Goal: Task Accomplishment & Management: Complete application form

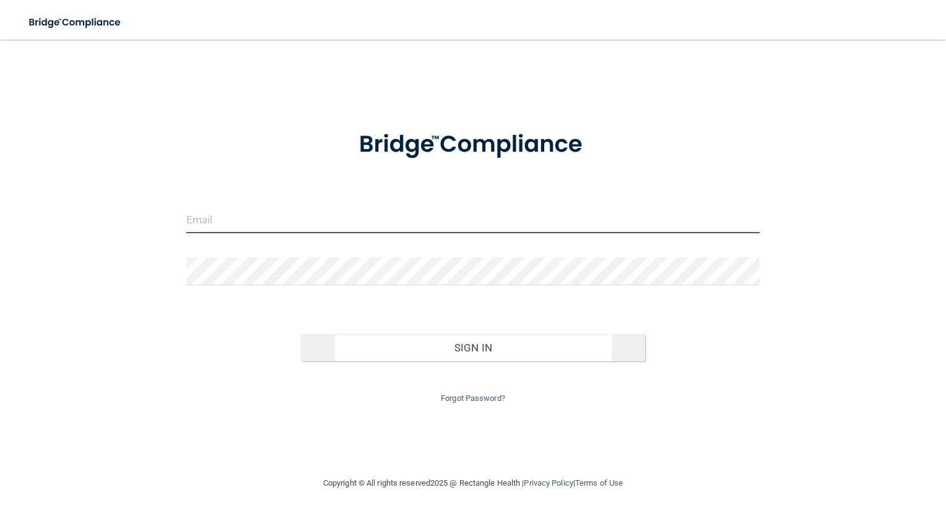
type input "[EMAIL_ADDRESS][DOMAIN_NAME]"
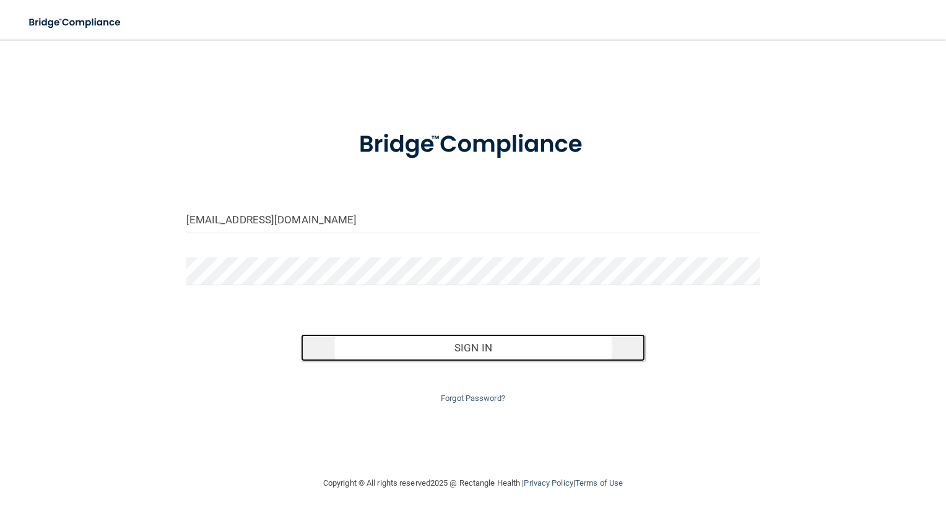
click at [473, 349] on button "Sign In" at bounding box center [473, 347] width 344 height 27
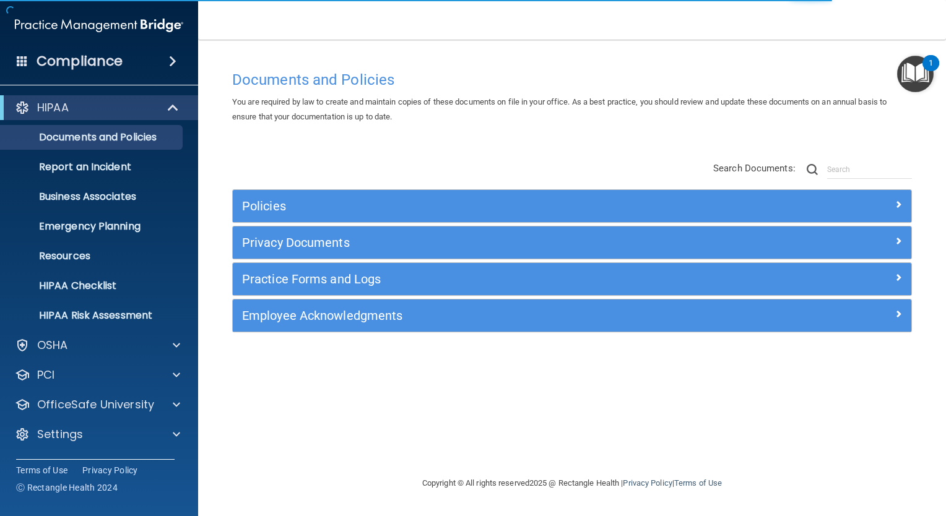
click at [22, 61] on span at bounding box center [22, 60] width 11 height 11
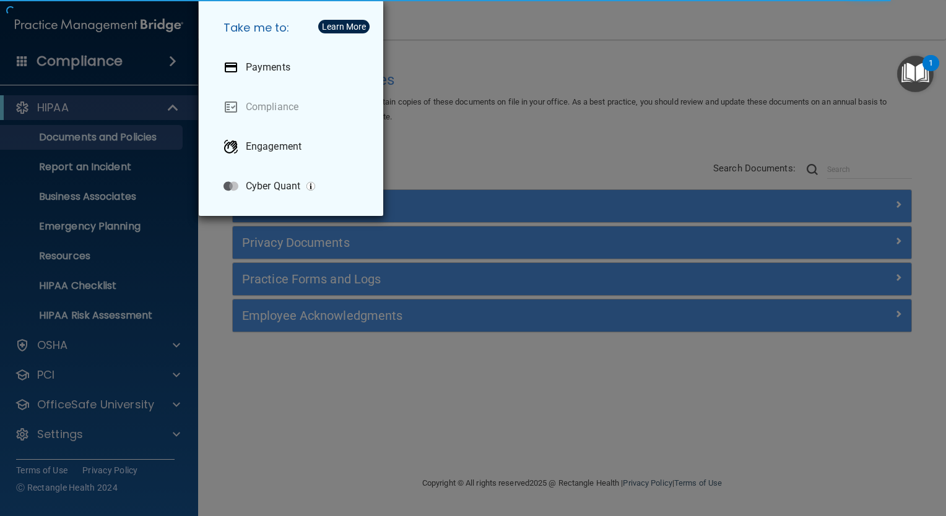
click at [501, 35] on div "Take me to: Payments Compliance Engagement Cyber Quant" at bounding box center [473, 258] width 946 height 516
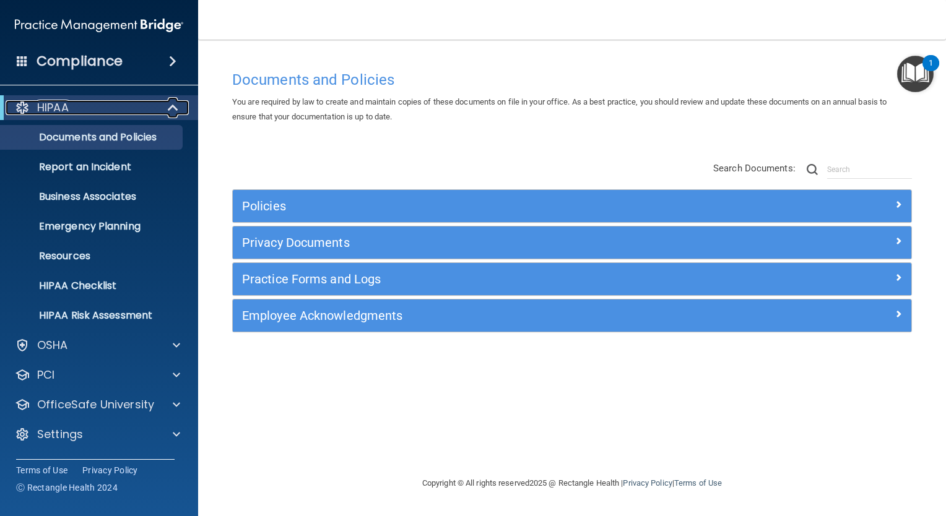
click at [164, 113] on div at bounding box center [173, 107] width 30 height 15
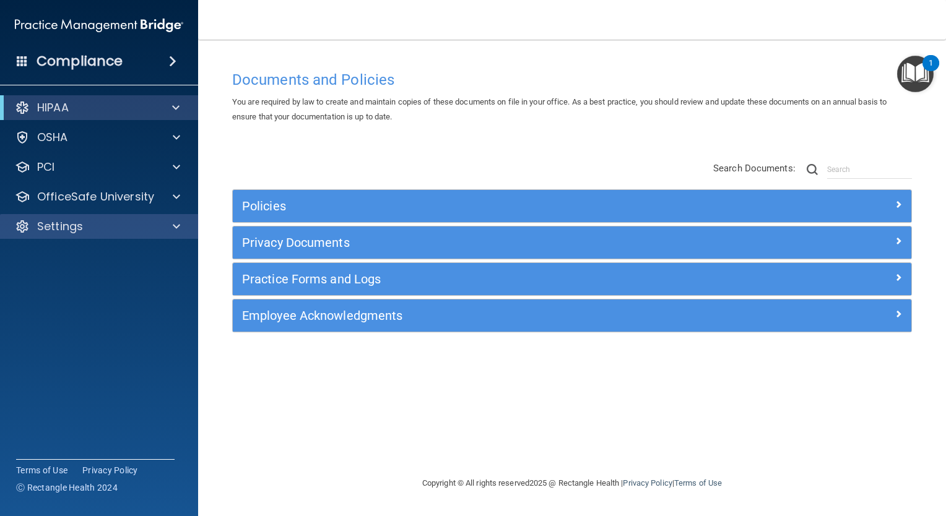
click at [117, 238] on div "Settings" at bounding box center [99, 226] width 199 height 25
click at [173, 228] on span at bounding box center [176, 226] width 7 height 15
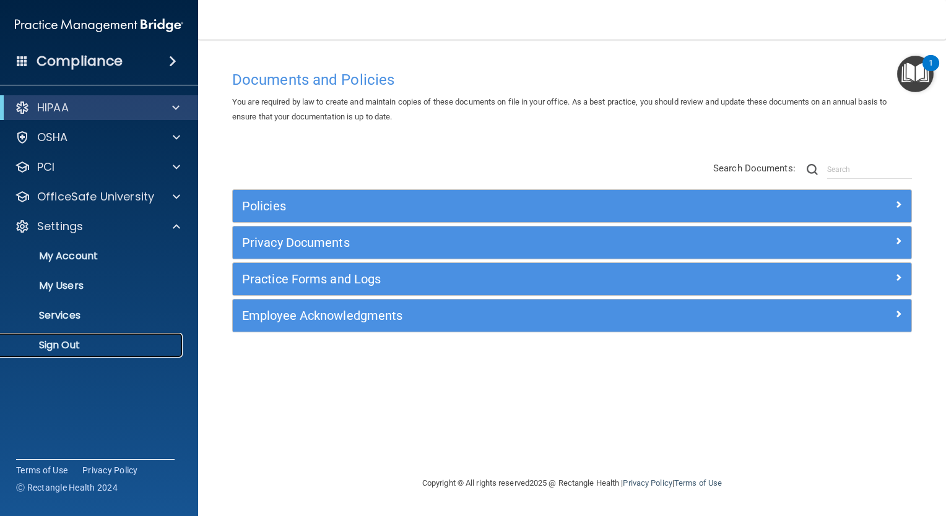
click at [80, 345] on p "Sign Out" at bounding box center [92, 345] width 169 height 12
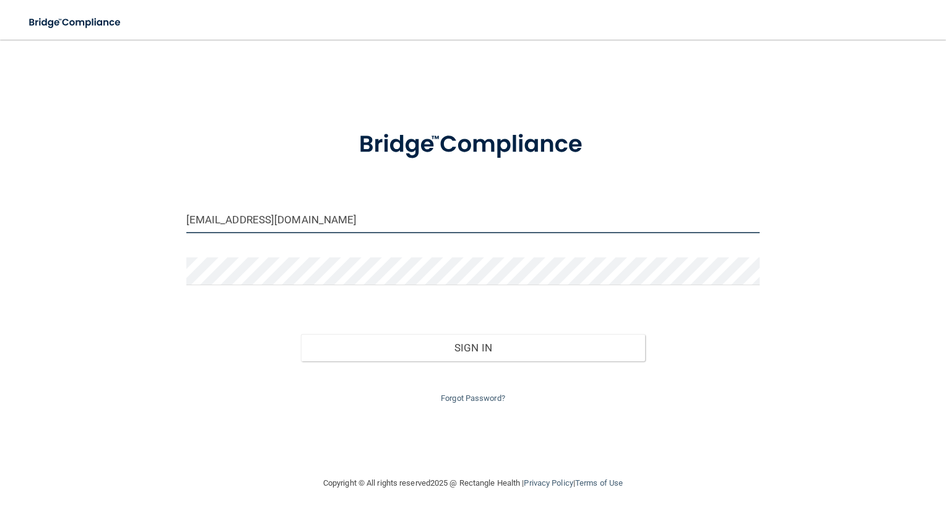
click at [227, 215] on input "[EMAIL_ADDRESS][DOMAIN_NAME]" at bounding box center [473, 219] width 574 height 28
type input "om.ddgf@wavedp.com"
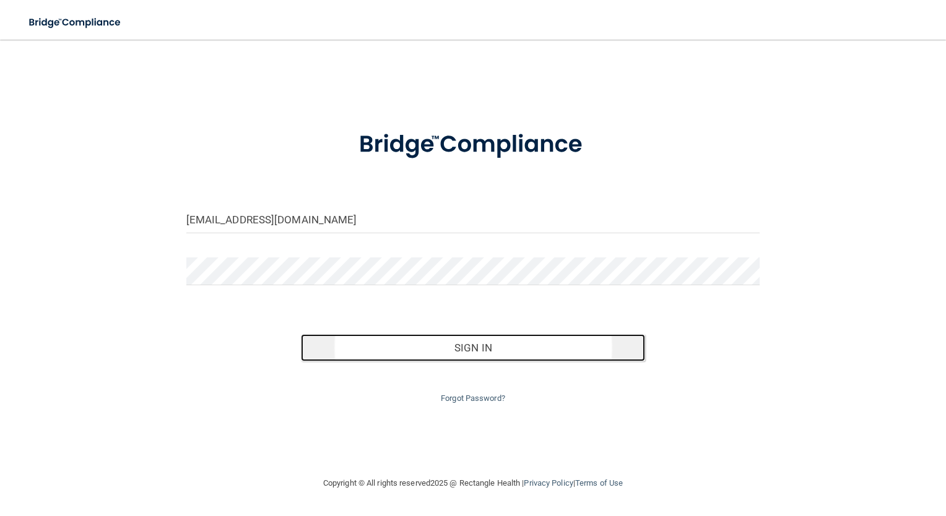
click at [470, 349] on button "Sign In" at bounding box center [473, 347] width 344 height 27
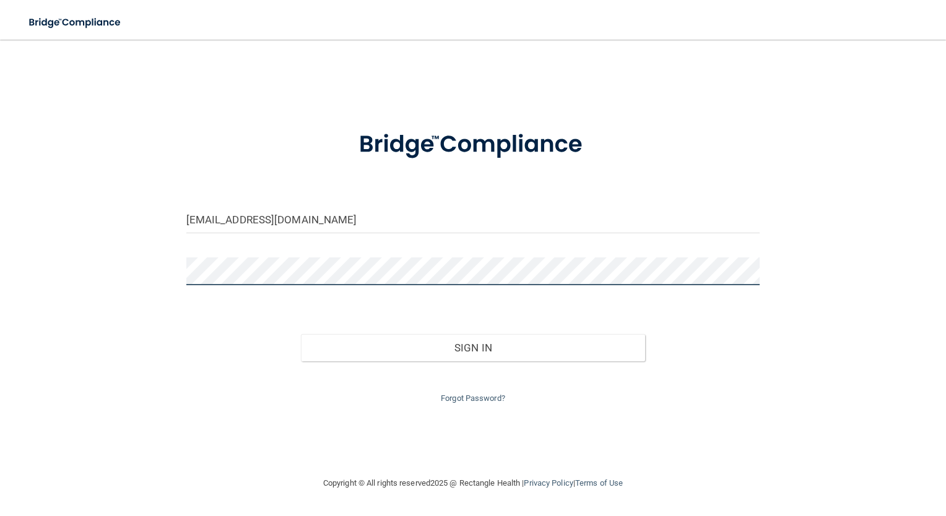
click at [301, 334] on button "Sign In" at bounding box center [473, 347] width 344 height 27
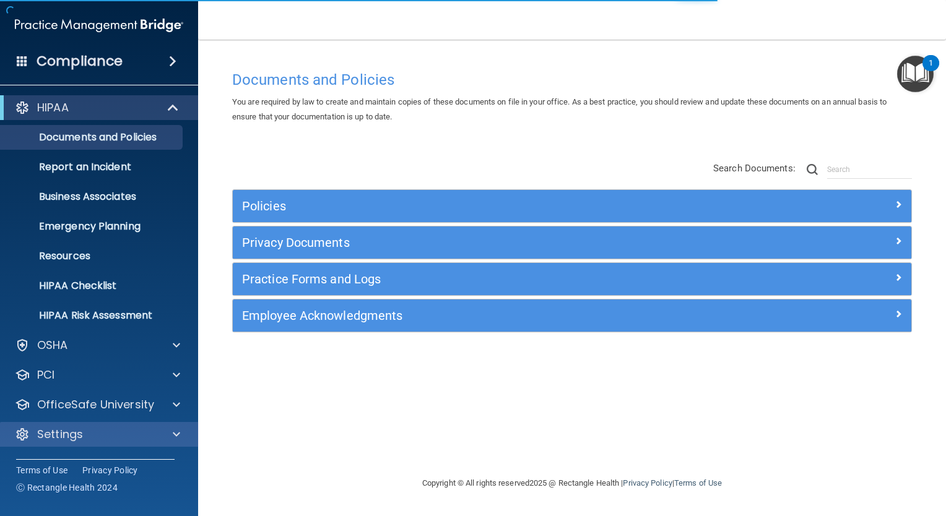
click at [153, 425] on div "Settings" at bounding box center [99, 434] width 199 height 25
click at [178, 429] on span at bounding box center [176, 434] width 7 height 15
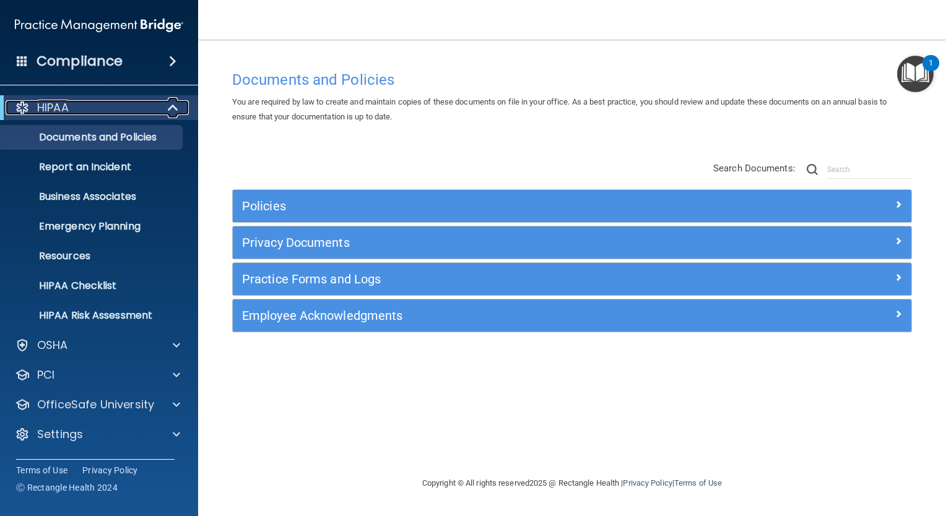
click at [173, 105] on span at bounding box center [174, 107] width 11 height 15
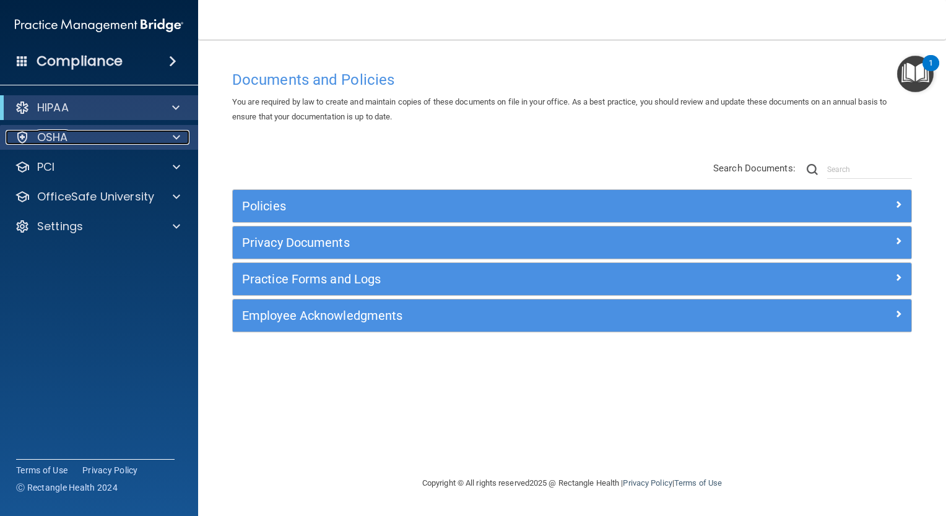
click at [178, 137] on span at bounding box center [176, 137] width 7 height 15
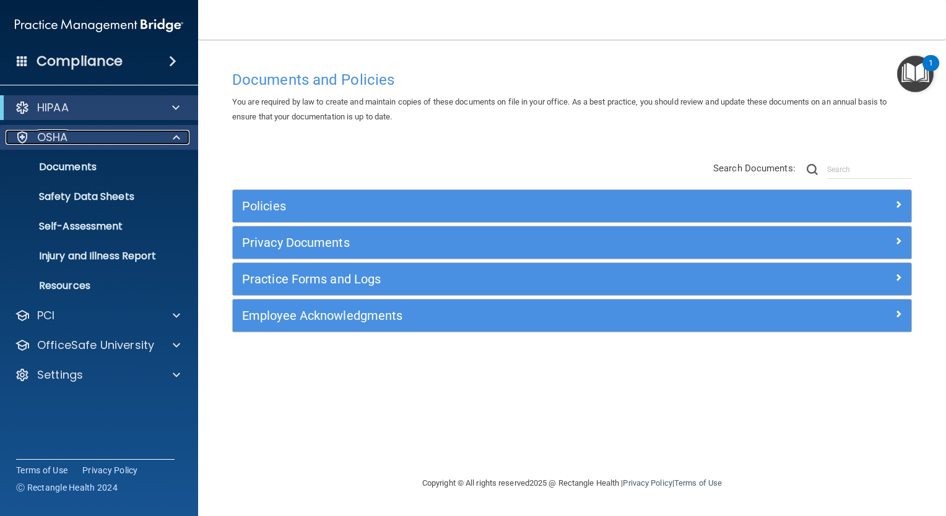
click at [168, 138] on div at bounding box center [174, 137] width 31 height 15
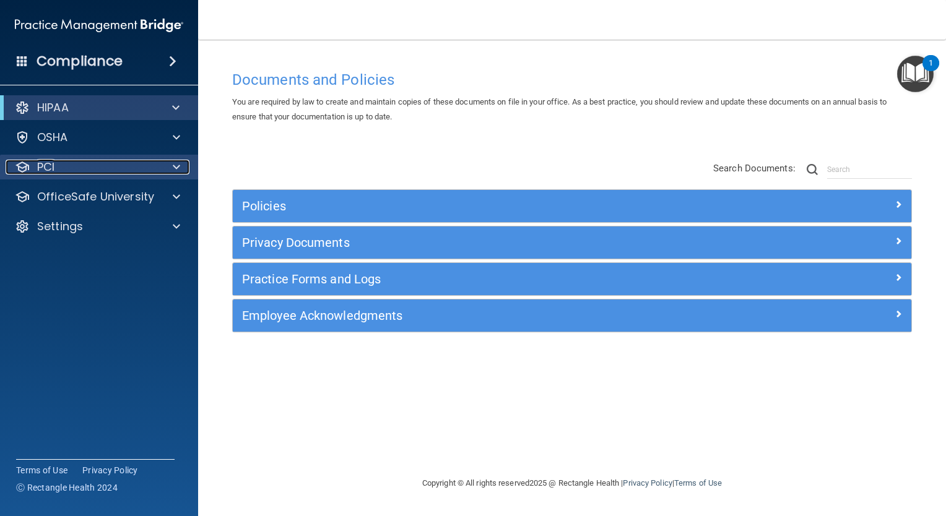
click at [176, 174] on span at bounding box center [176, 167] width 7 height 15
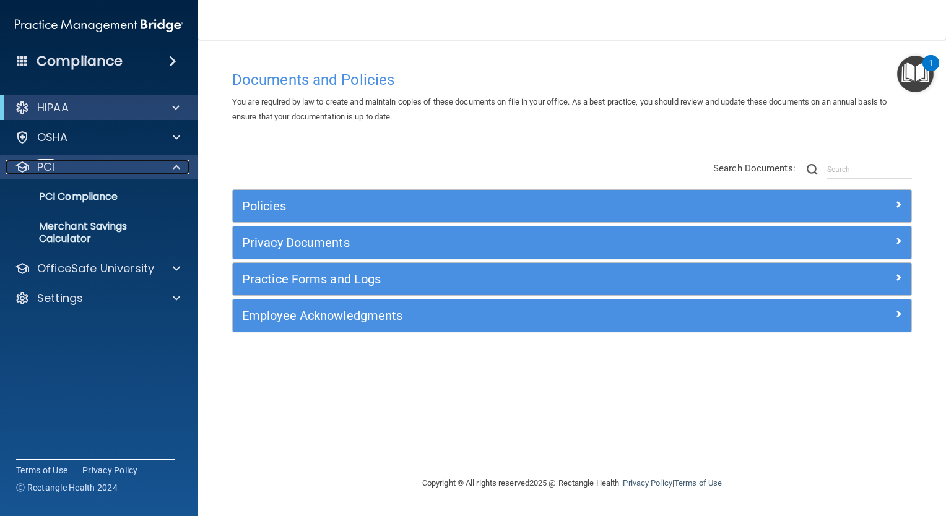
click at [176, 174] on span at bounding box center [176, 167] width 7 height 15
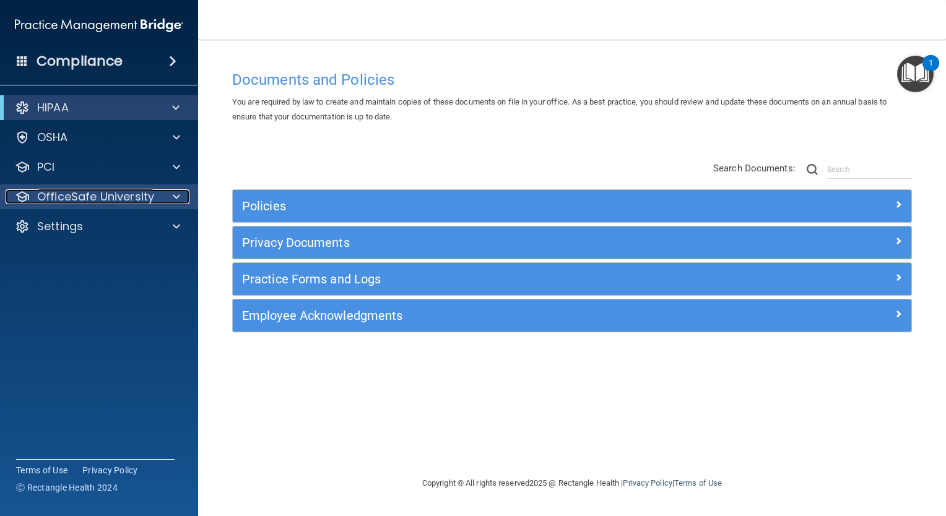
click at [175, 199] on span at bounding box center [176, 196] width 7 height 15
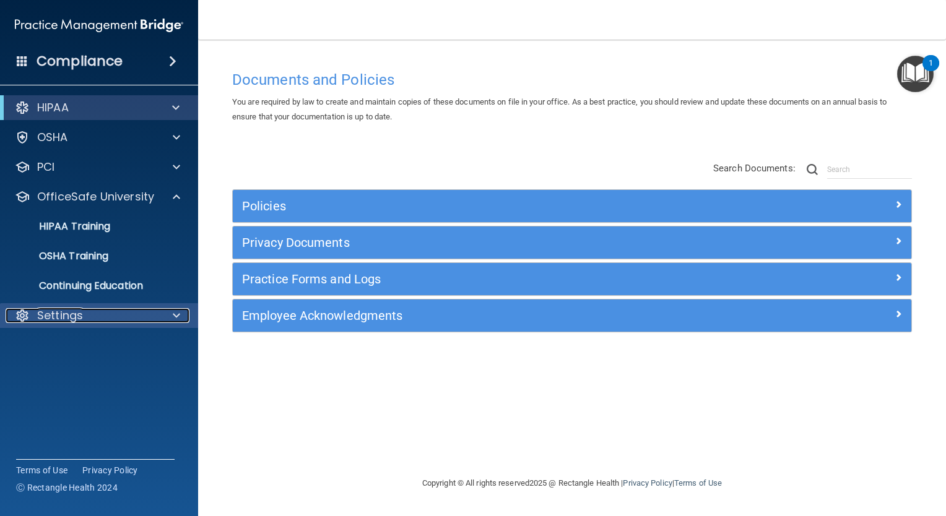
click at [173, 317] on span at bounding box center [176, 315] width 7 height 15
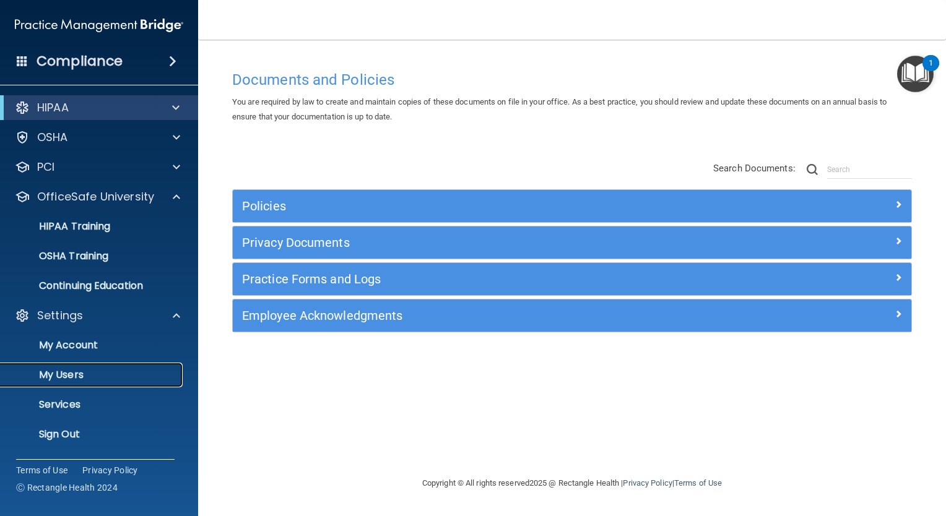
click at [147, 383] on link "My Users" at bounding box center [85, 375] width 195 height 25
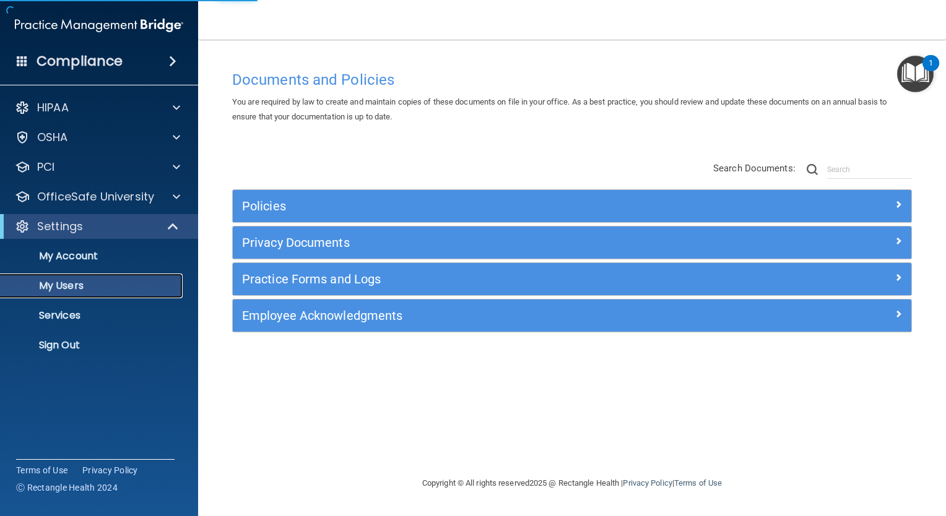
select select "20"
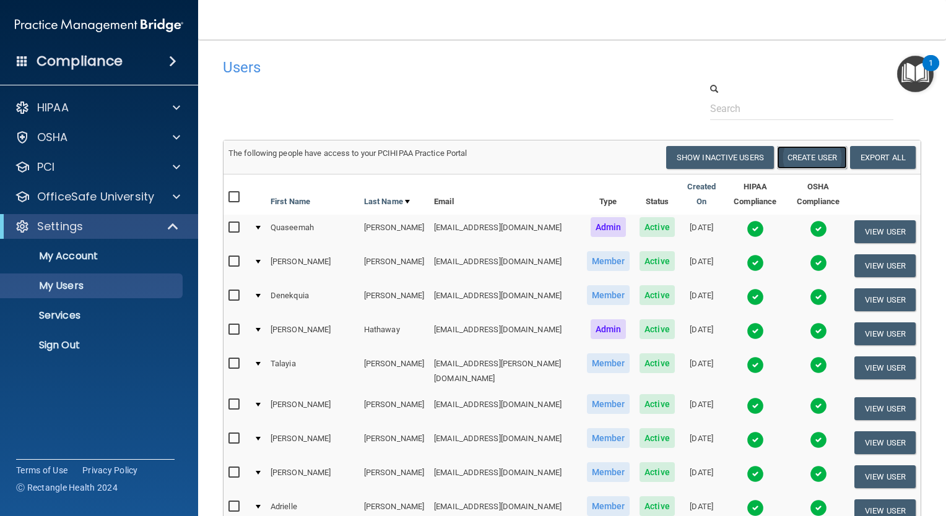
click at [796, 158] on button "Create User" at bounding box center [812, 157] width 70 height 23
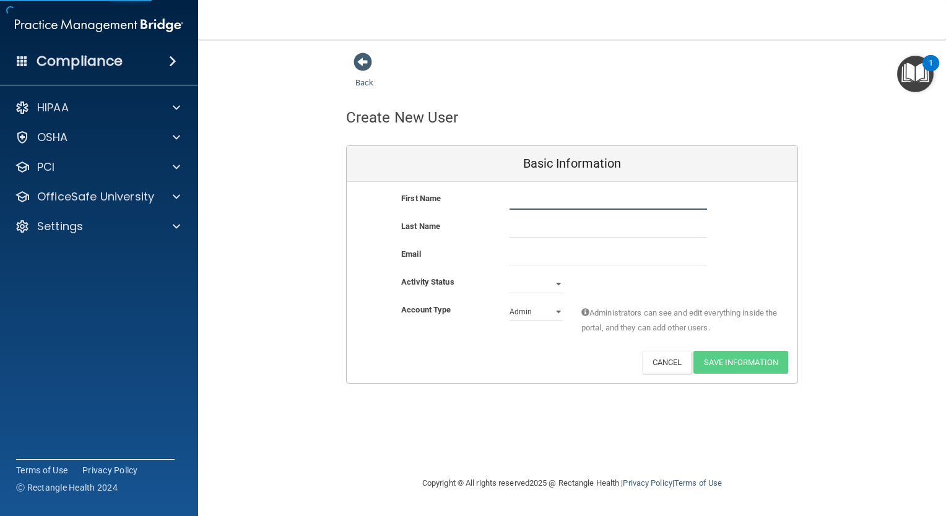
click at [584, 201] on input "text" at bounding box center [607, 200] width 197 height 19
type input "Kayla"
type input "Stennis"
click at [518, 254] on input "email" at bounding box center [607, 256] width 197 height 19
paste input "k.stennis45@gmail.com"
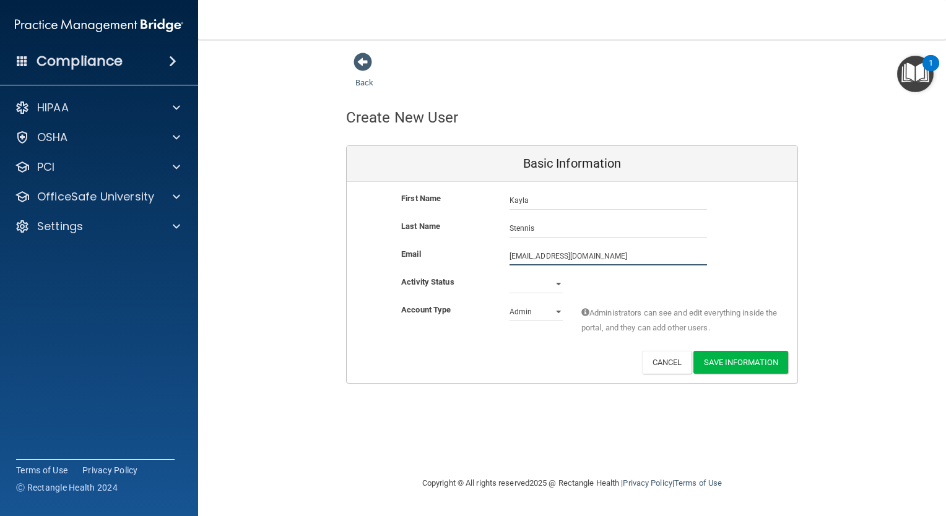
type input "k.stennis45@gmail.com"
click at [533, 288] on select "Active Inactive" at bounding box center [535, 286] width 53 height 19
select select "active"
click at [509, 275] on select "Active Inactive" at bounding box center [535, 284] width 53 height 19
click at [532, 310] on select "Admin Member" at bounding box center [535, 312] width 53 height 19
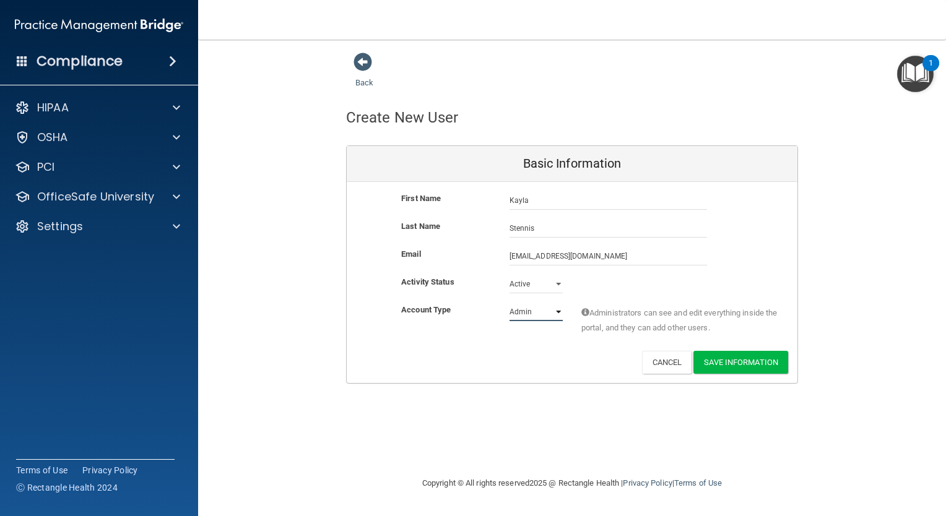
select select "practice_member"
click at [509, 303] on select "Admin Member" at bounding box center [535, 312] width 53 height 19
click at [738, 364] on button "Save Information" at bounding box center [740, 362] width 95 height 23
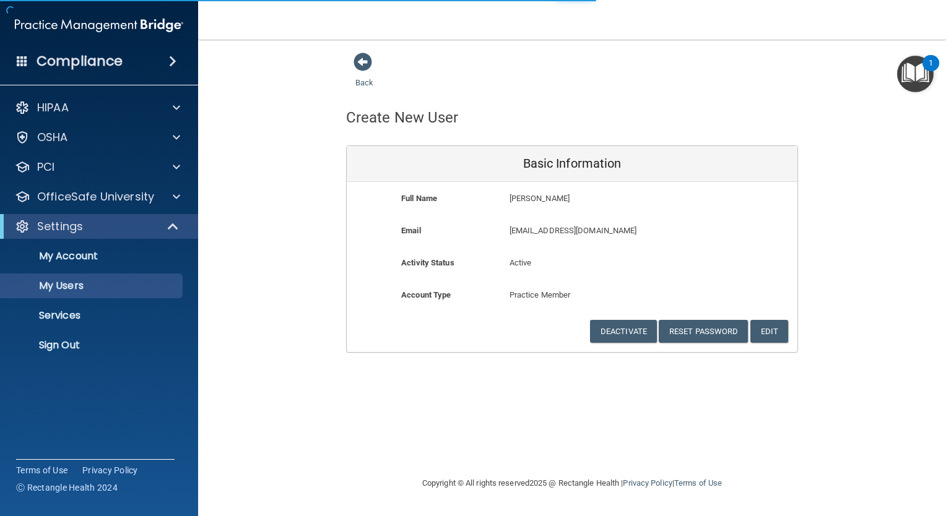
select select "20"
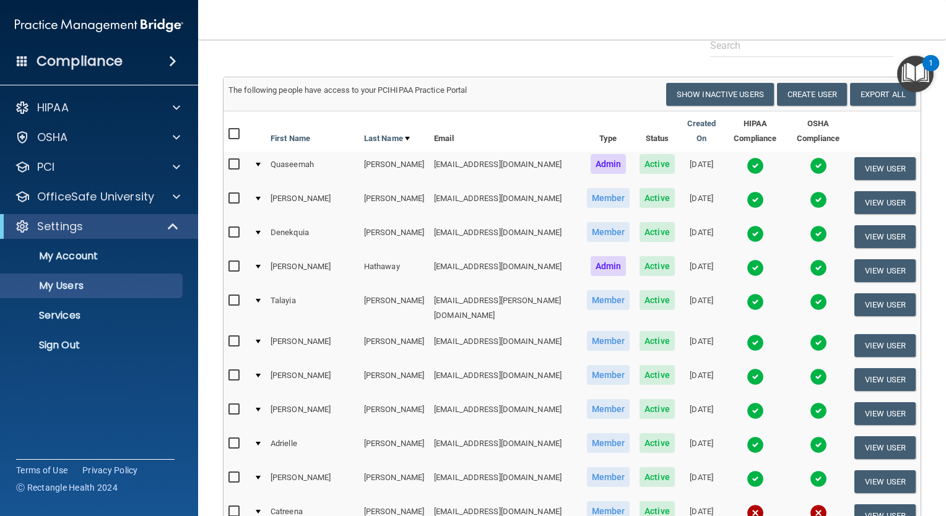
scroll to position [461, 0]
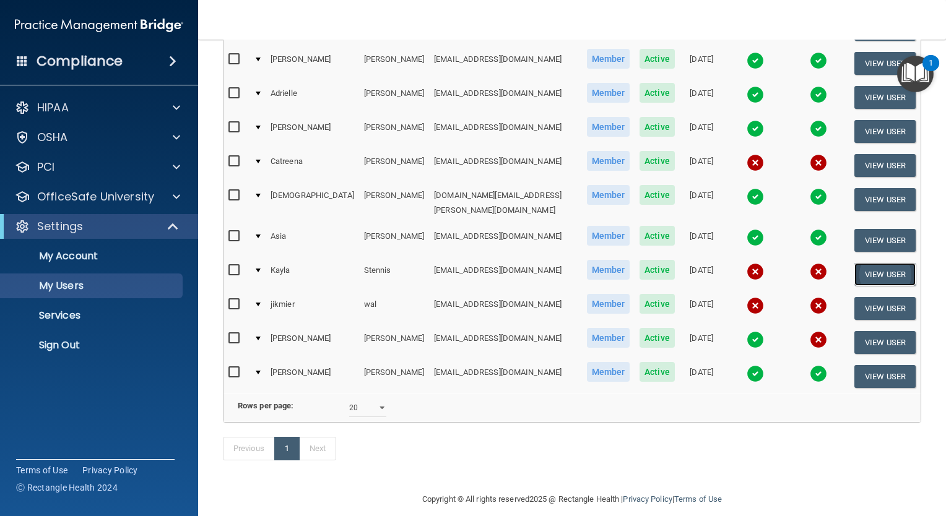
click at [854, 263] on button "View User" at bounding box center [884, 274] width 61 height 23
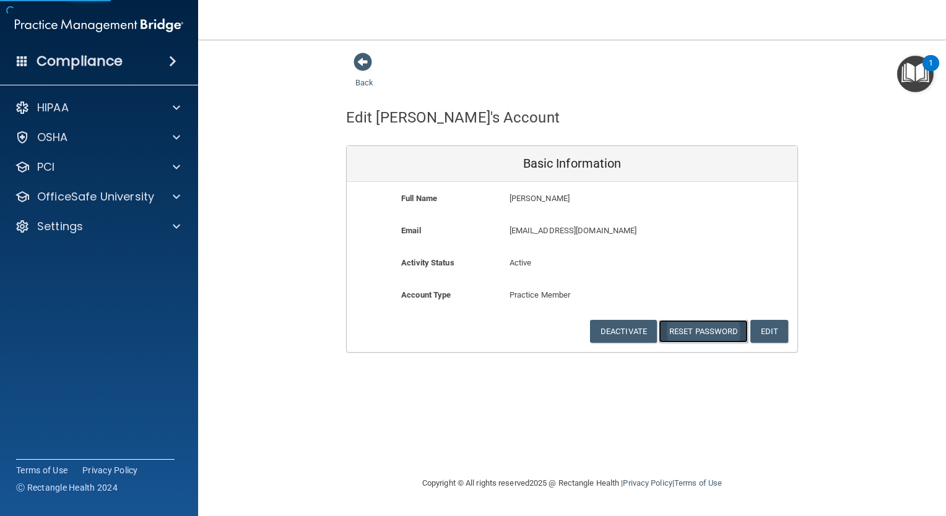
click at [711, 335] on button "Reset Password" at bounding box center [702, 331] width 89 height 23
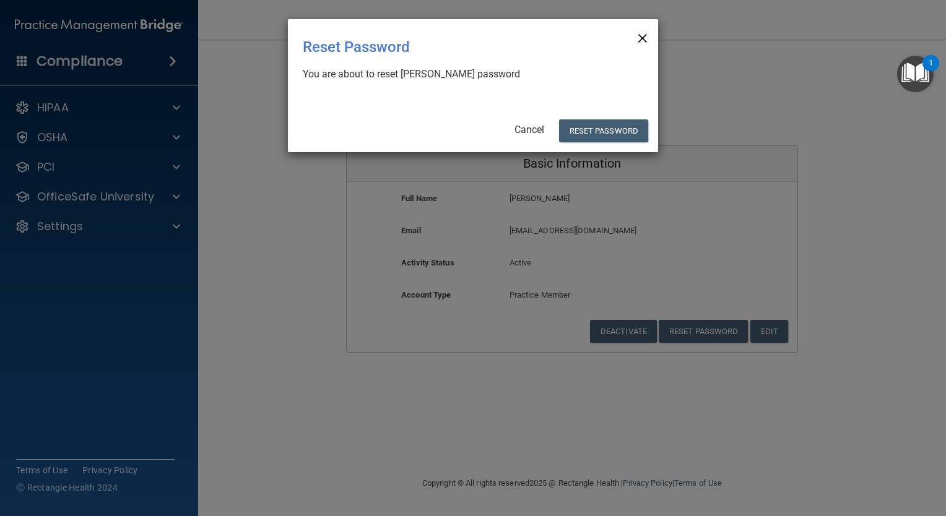
click at [644, 41] on span "×" at bounding box center [642, 36] width 11 height 25
